Goal: Task Accomplishment & Management: Manage account settings

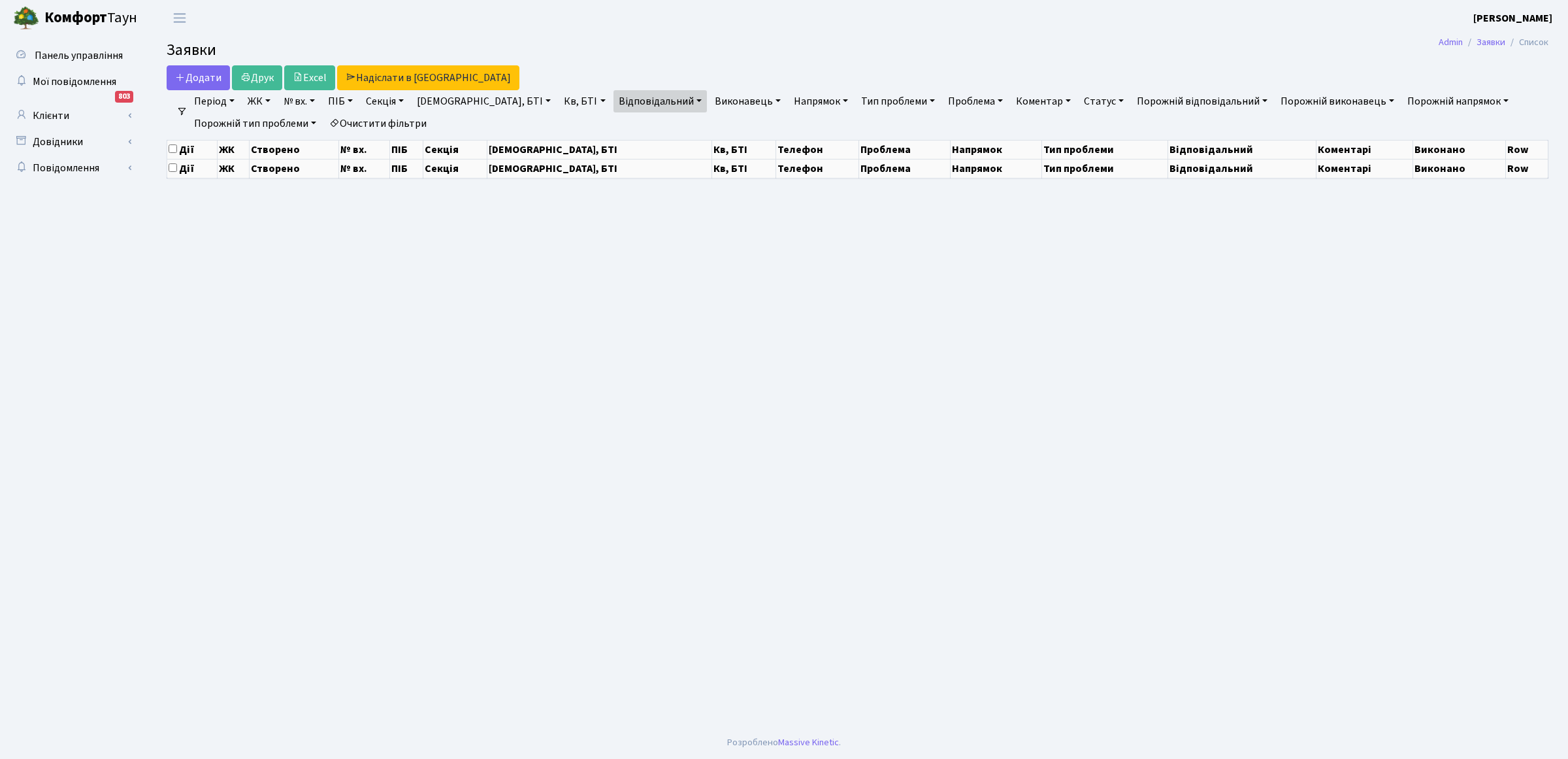
select select "25"
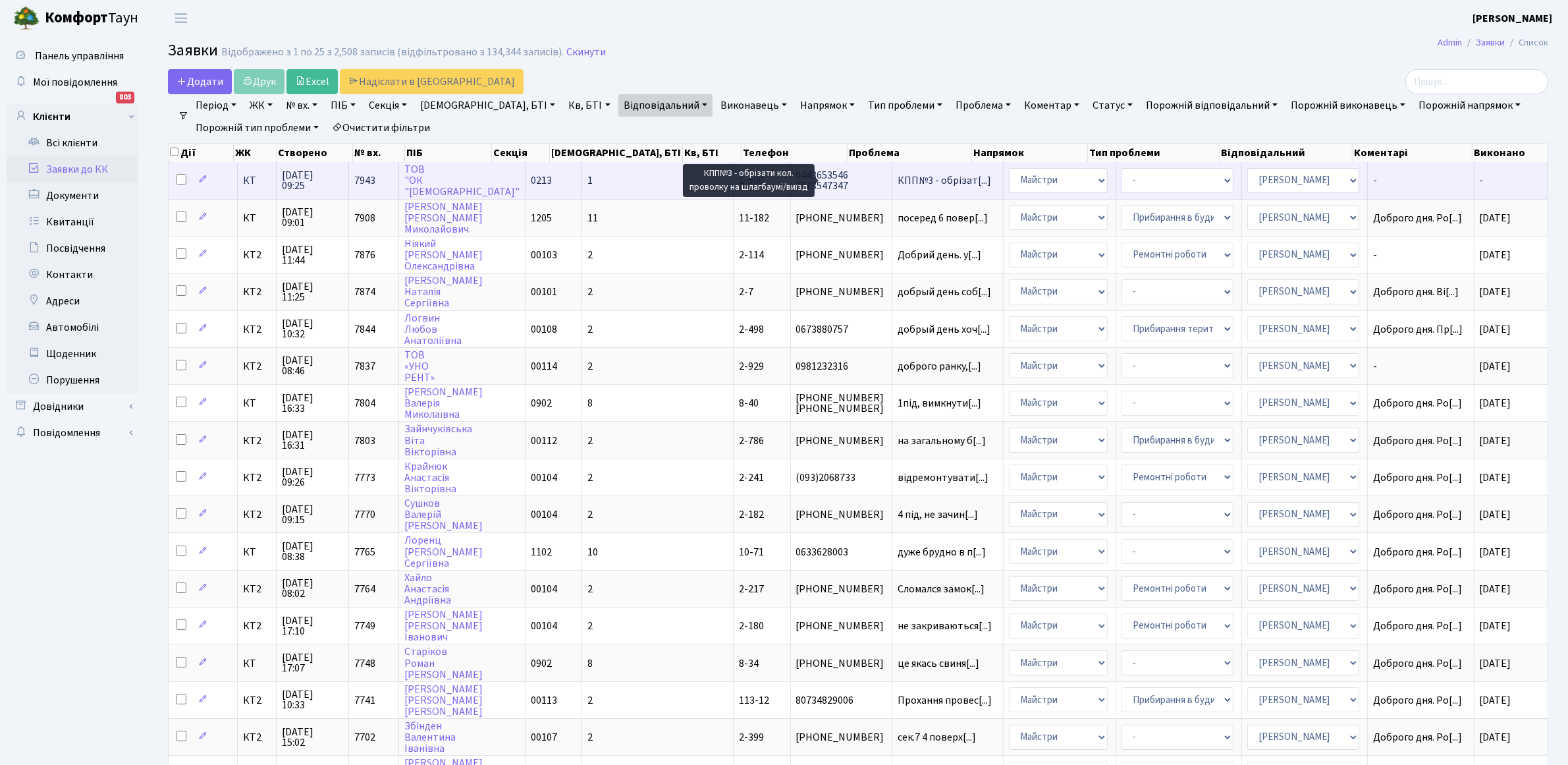
click at [897, 182] on span "КПП№3 - обрізат[...]" at bounding box center [944, 180] width 94 height 14
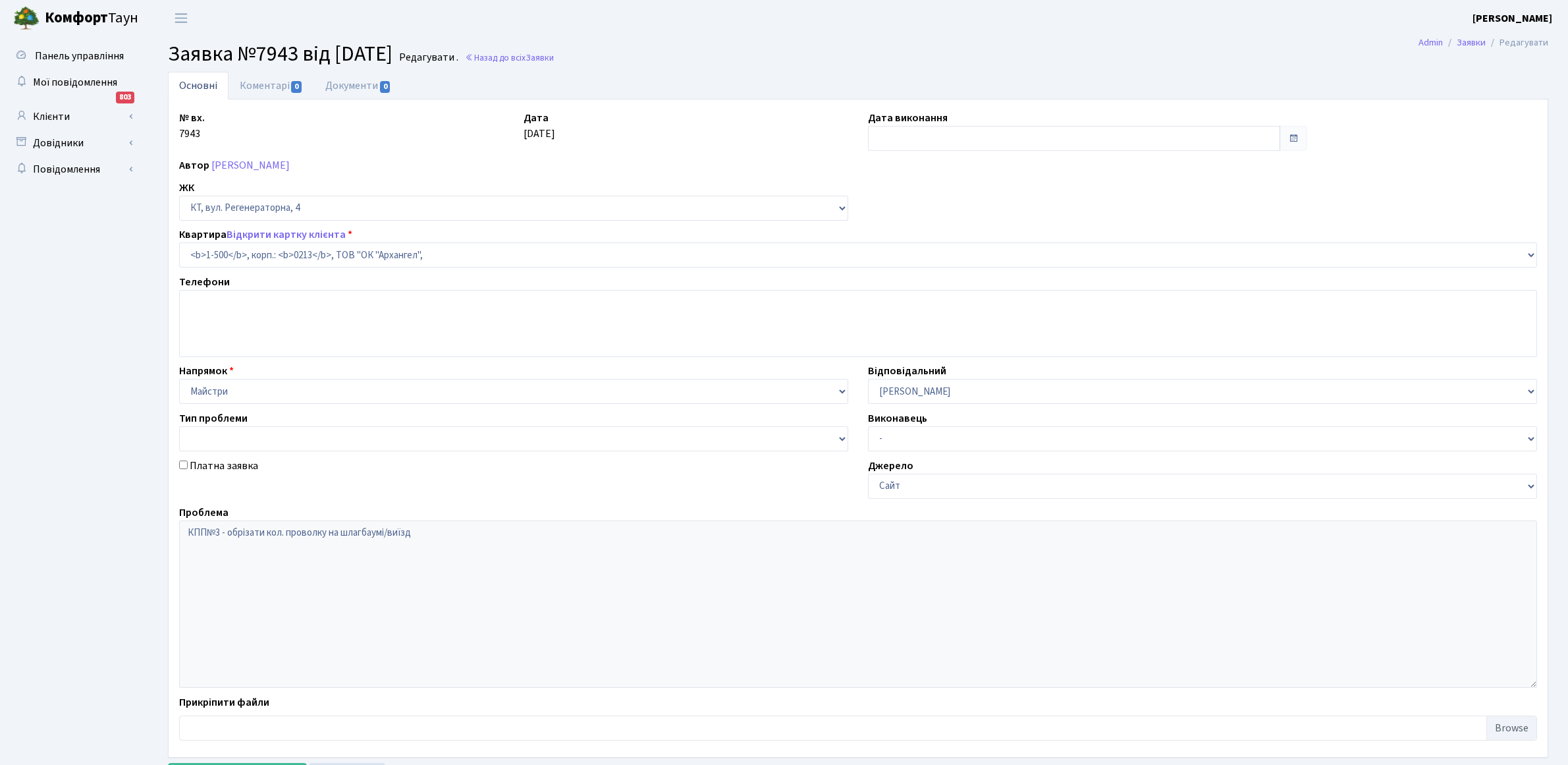
select select "16285"
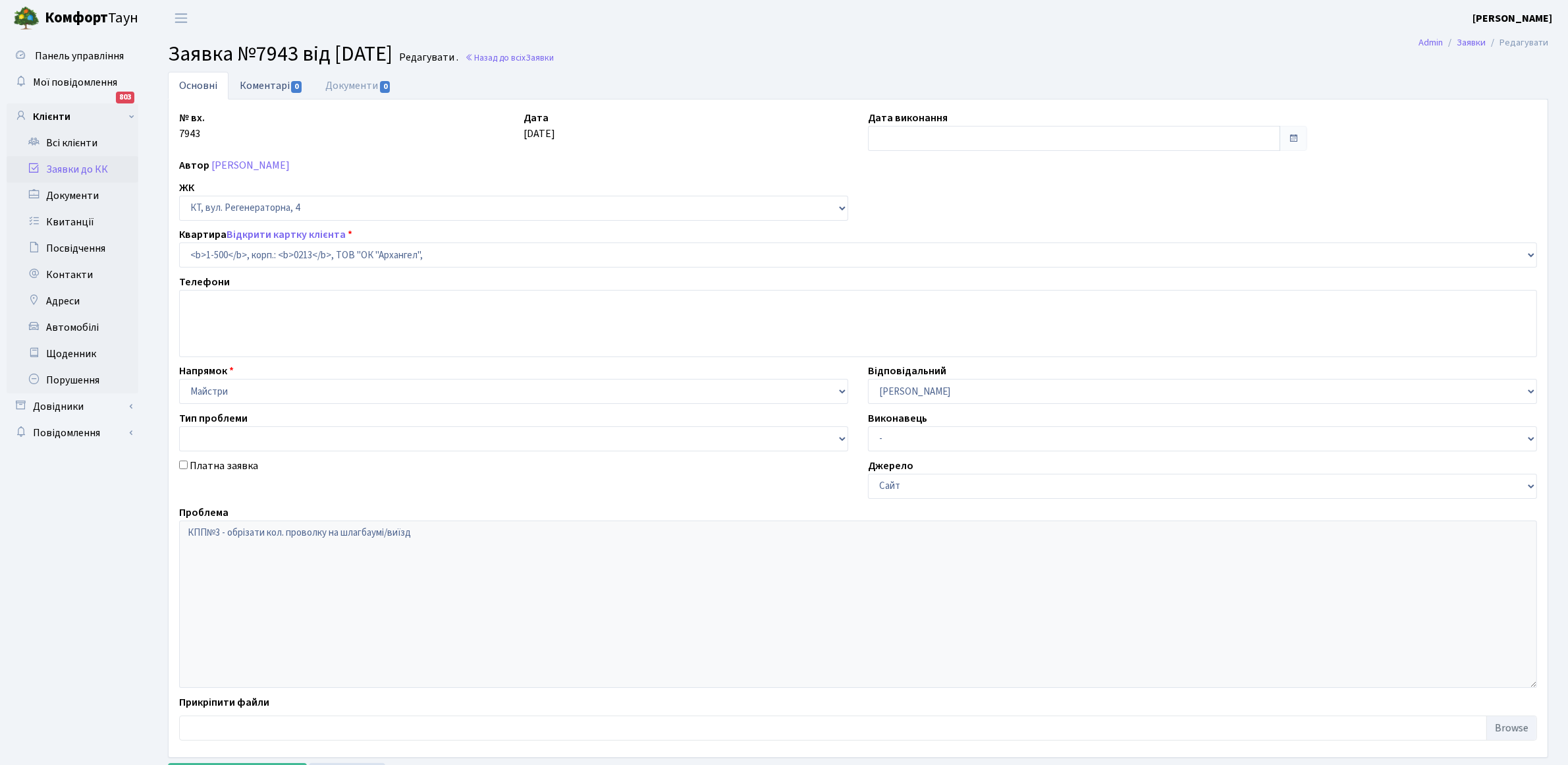
click at [264, 90] on link "Коментарі 0" at bounding box center [271, 85] width 86 height 27
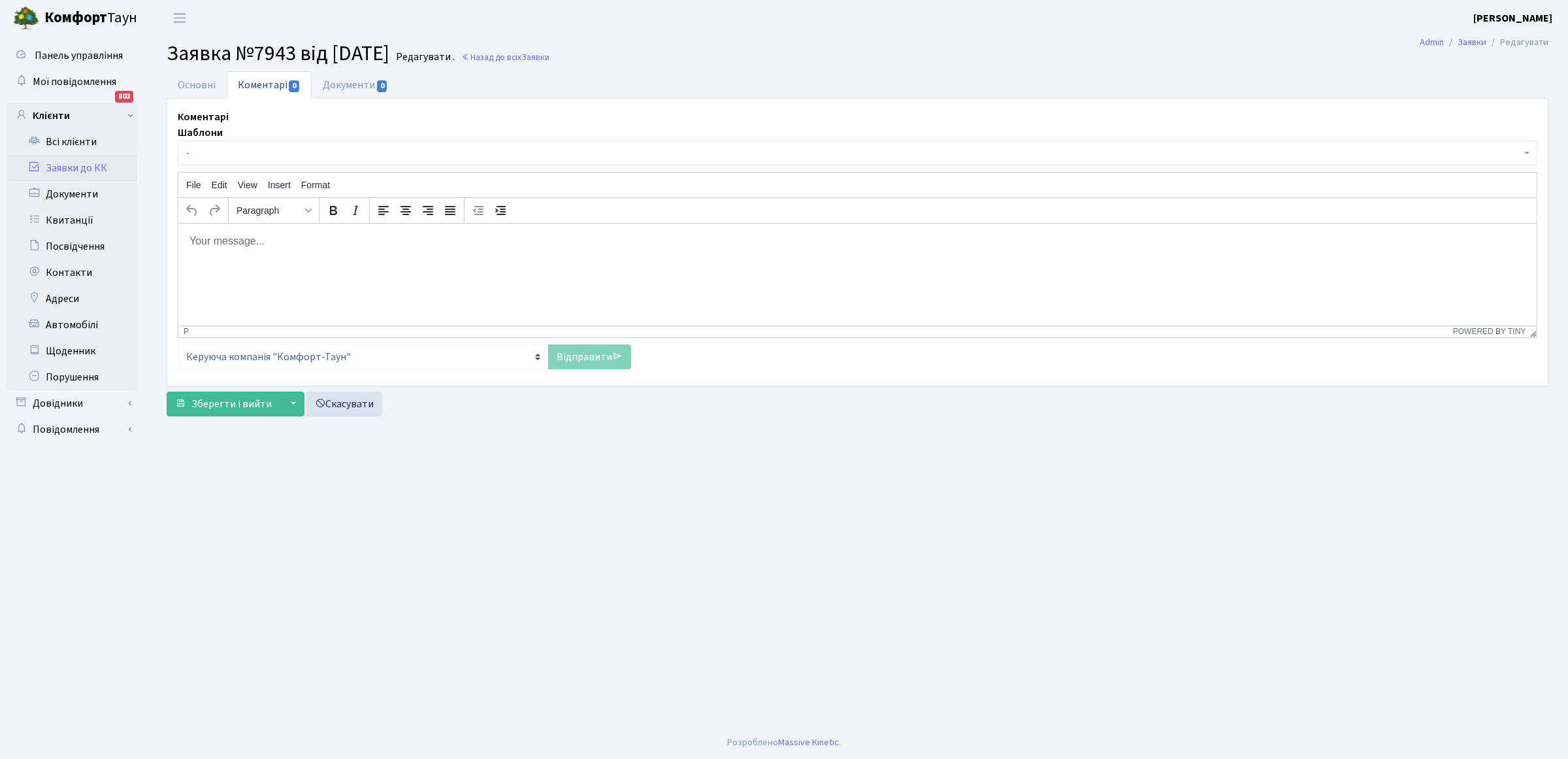
click at [212, 258] on html at bounding box center [858, 241] width 1358 height 35
click at [580, 355] on link "Відправити" at bounding box center [589, 357] width 83 height 25
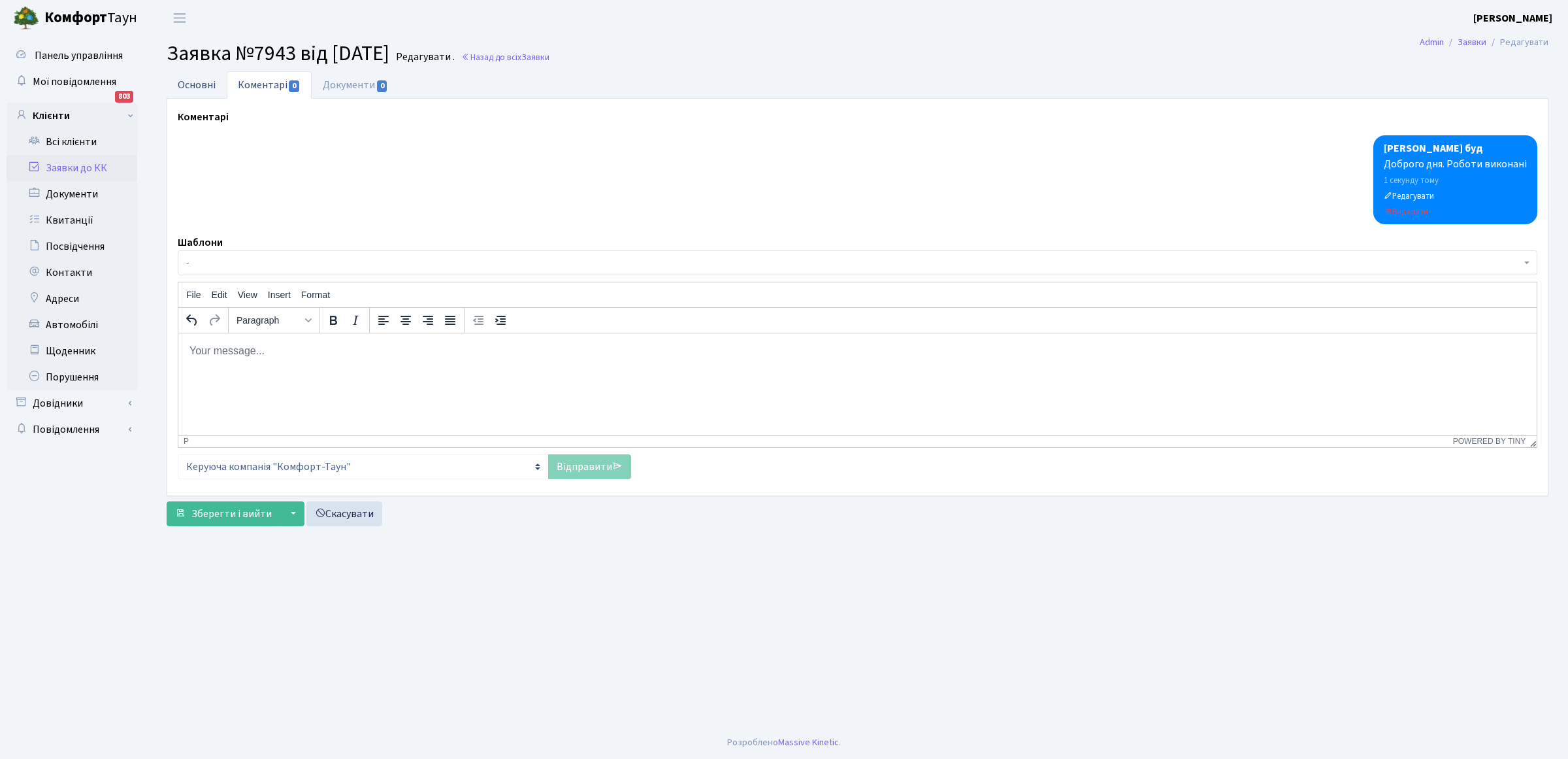
click at [198, 84] on link "Основні" at bounding box center [196, 84] width 60 height 27
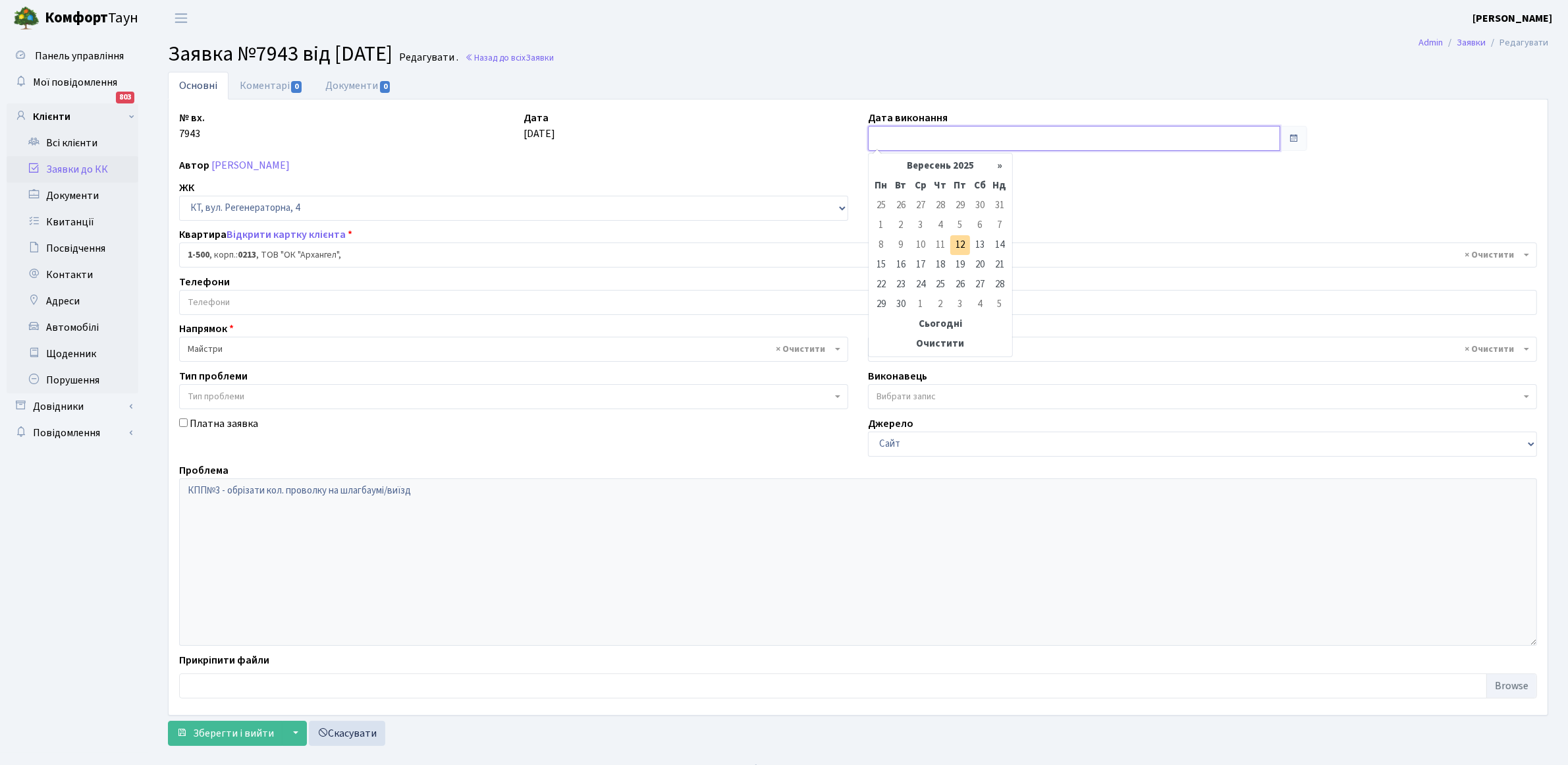
click at [922, 130] on input "text" at bounding box center [1074, 138] width 413 height 25
click at [961, 245] on td "12" at bounding box center [960, 245] width 20 height 20
type input "[DATE]"
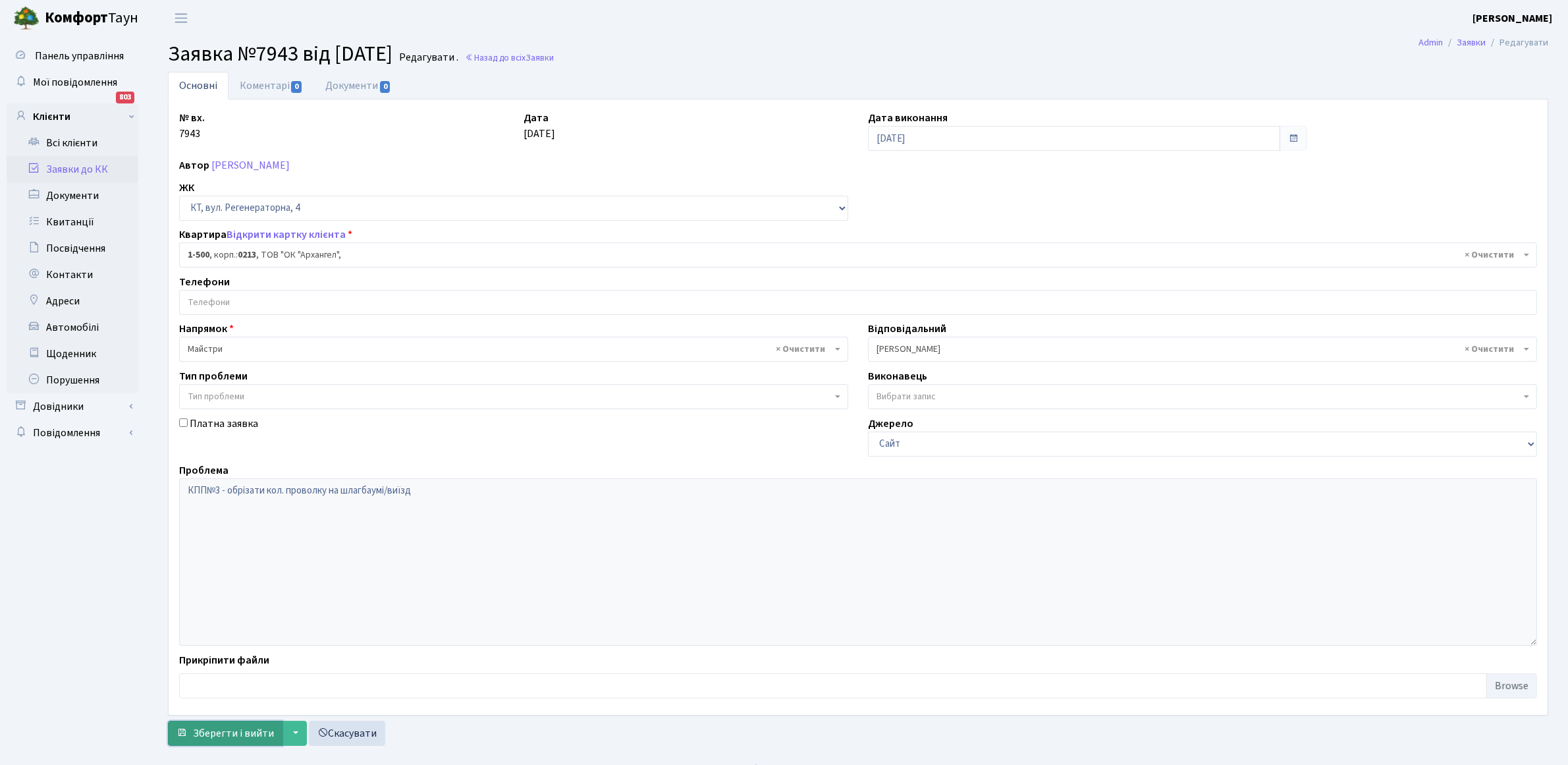
click at [219, 735] on span "Зберегти і вийти" at bounding box center [233, 733] width 81 height 14
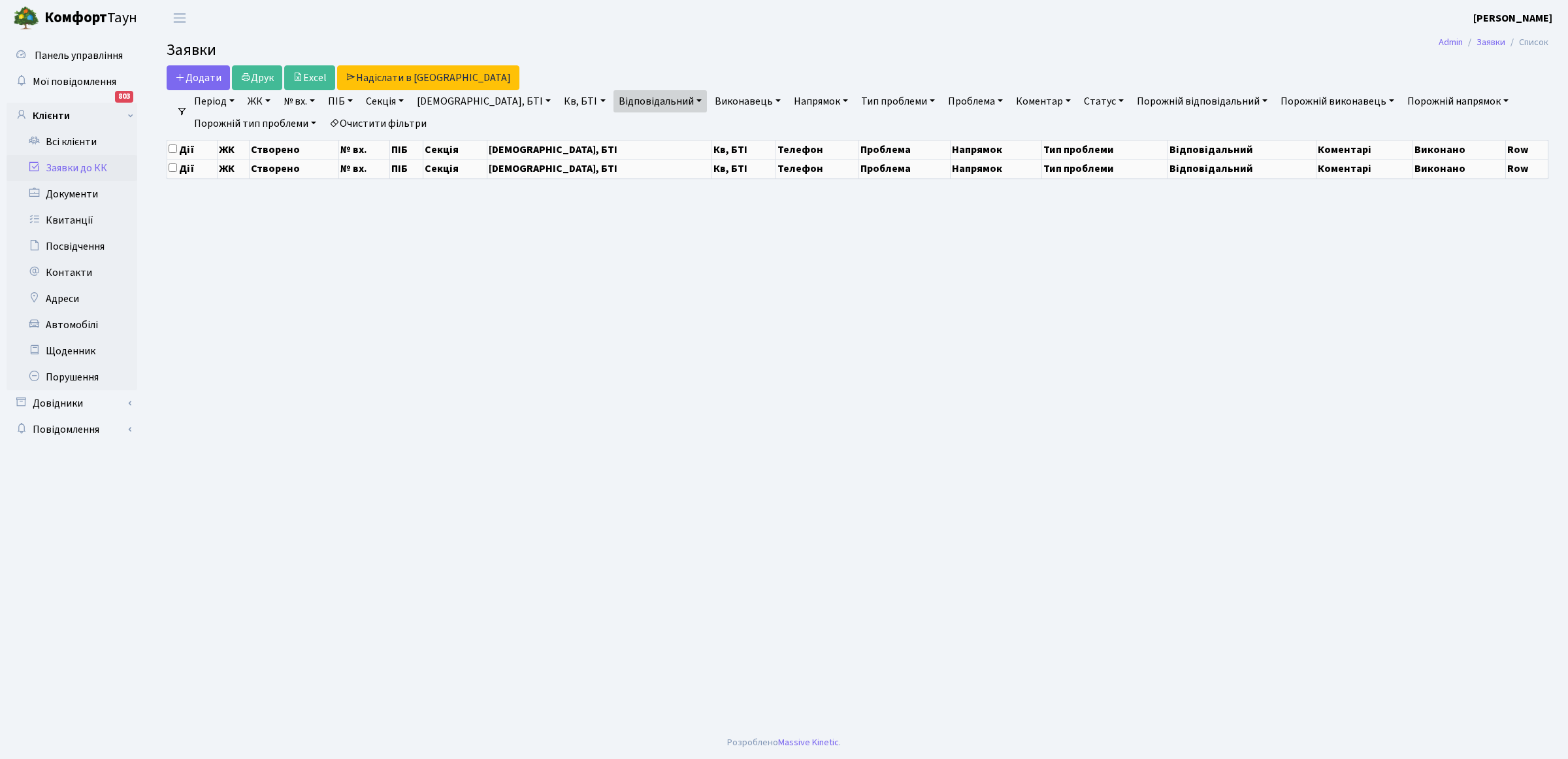
select select "25"
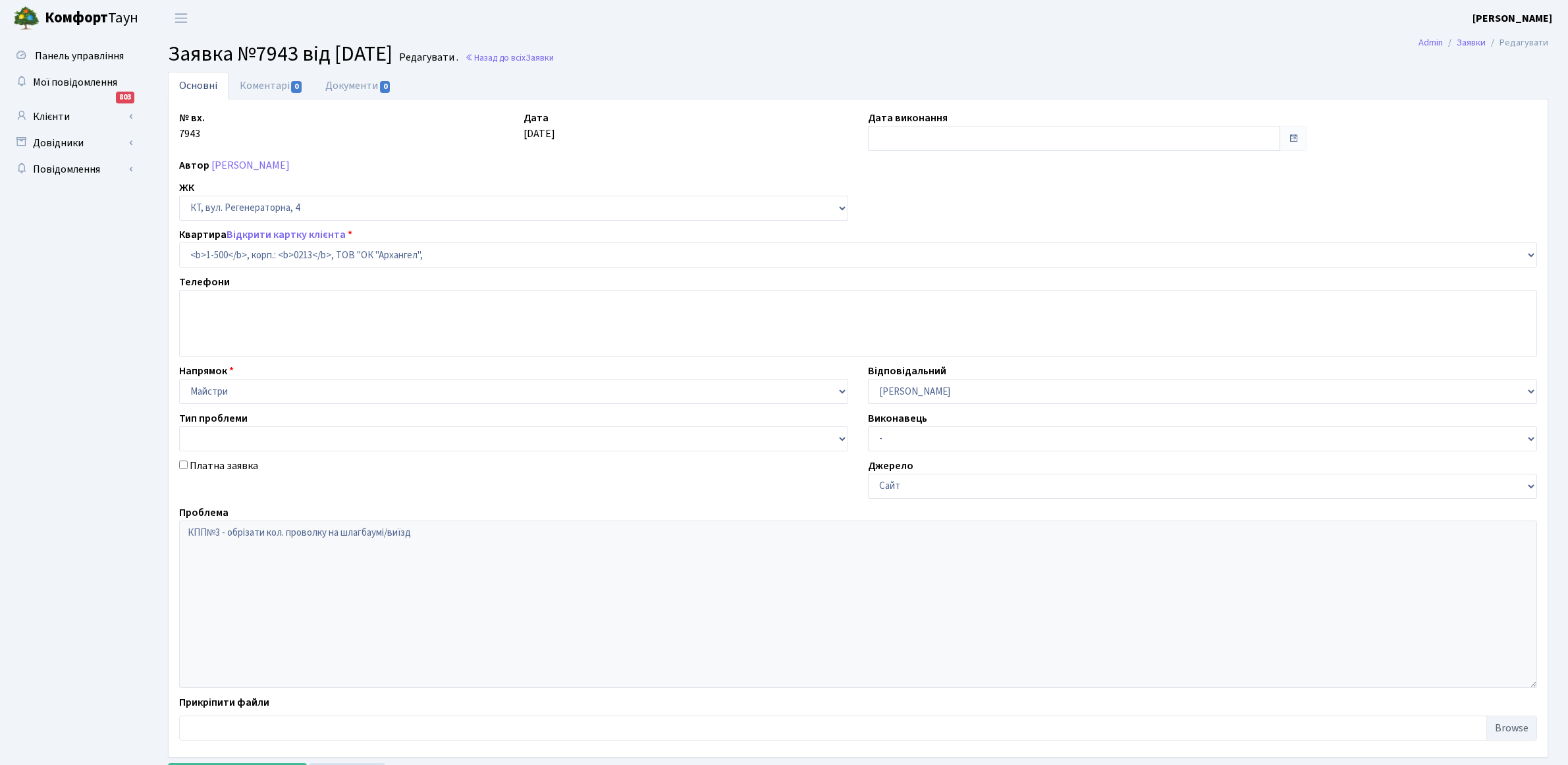
select select "16285"
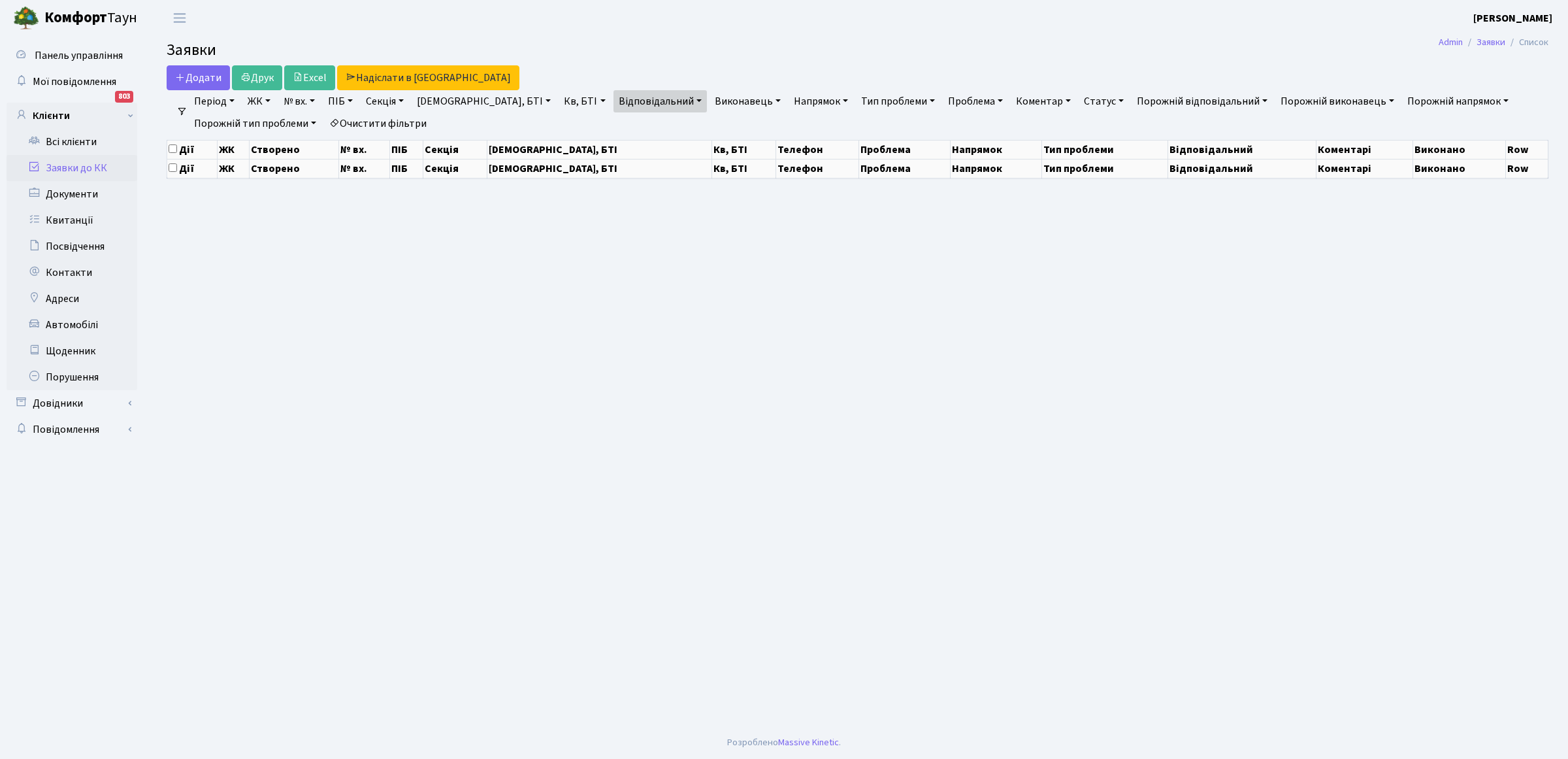
select select "25"
